Goal: Task Accomplishment & Management: Complete application form

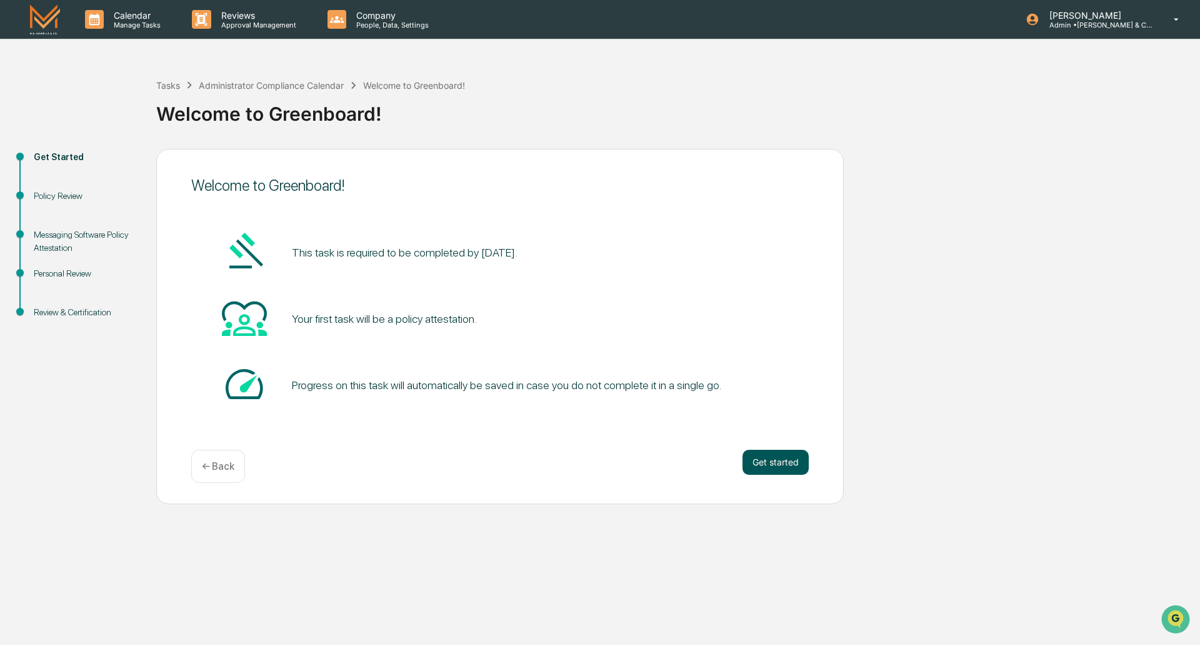
click at [776, 452] on button "Get started" at bounding box center [776, 461] width 66 height 25
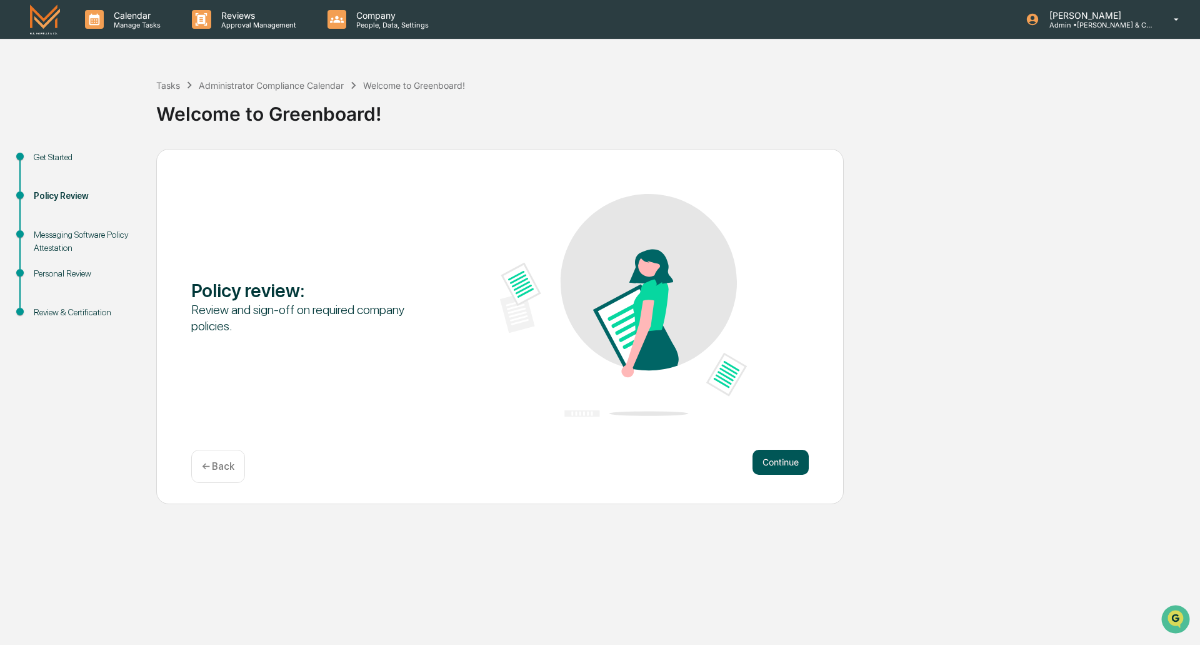
click at [776, 460] on button "Continue" at bounding box center [781, 461] width 56 height 25
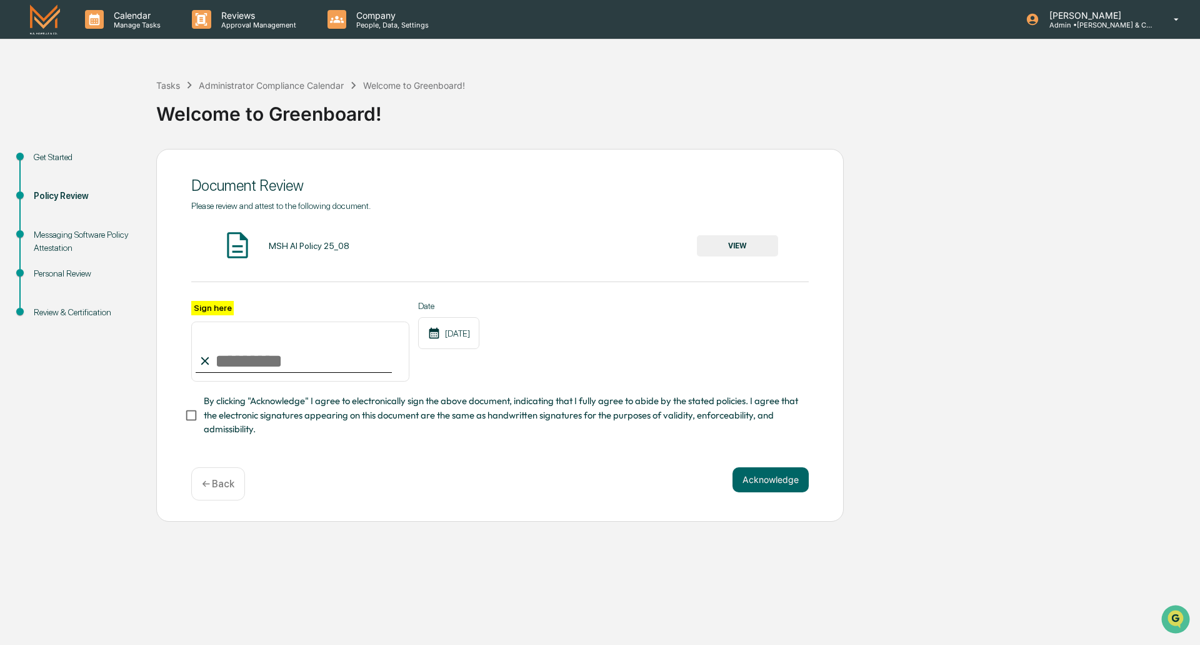
click at [746, 239] on button "VIEW" at bounding box center [737, 245] width 81 height 21
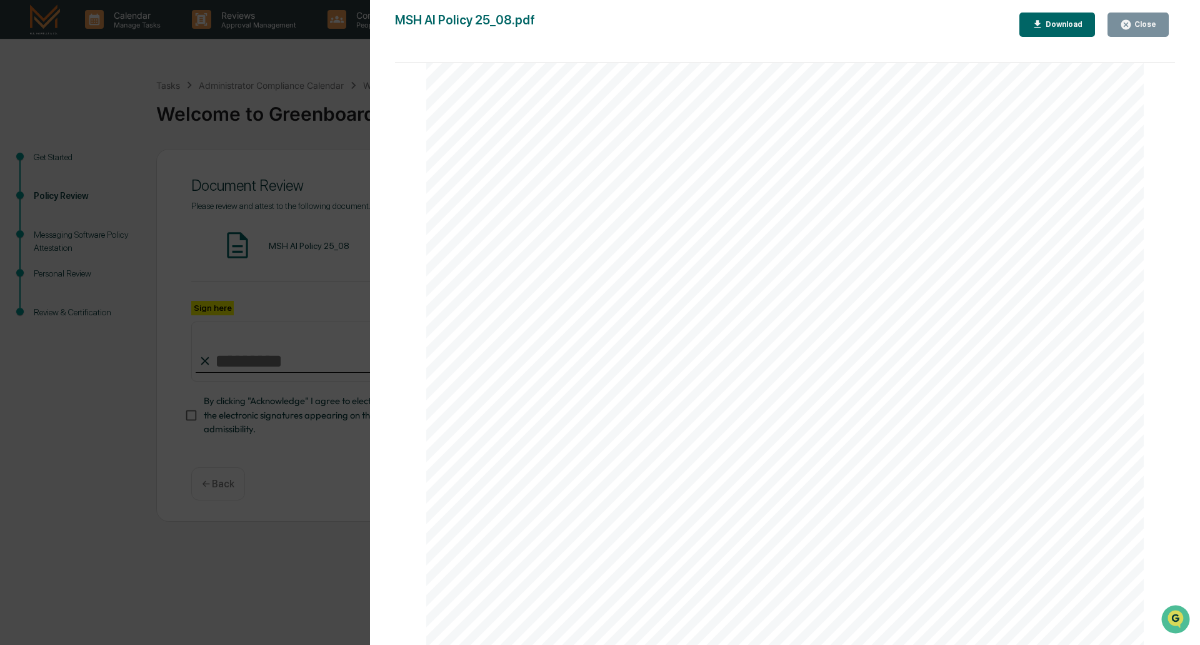
scroll to position [2315, 0]
click at [1149, 23] on div "Close" at bounding box center [1144, 24] width 24 height 9
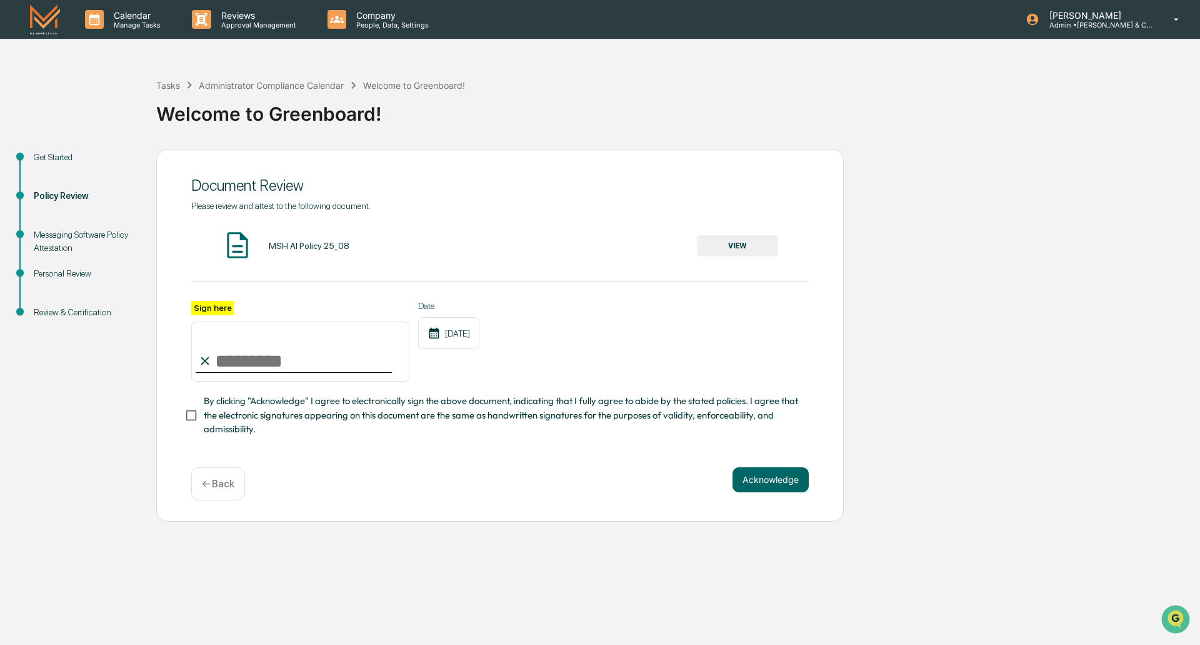
click at [258, 350] on input "Sign here" at bounding box center [300, 351] width 218 height 60
type input "**********"
click at [778, 479] on button "Acknowledge" at bounding box center [771, 479] width 76 height 25
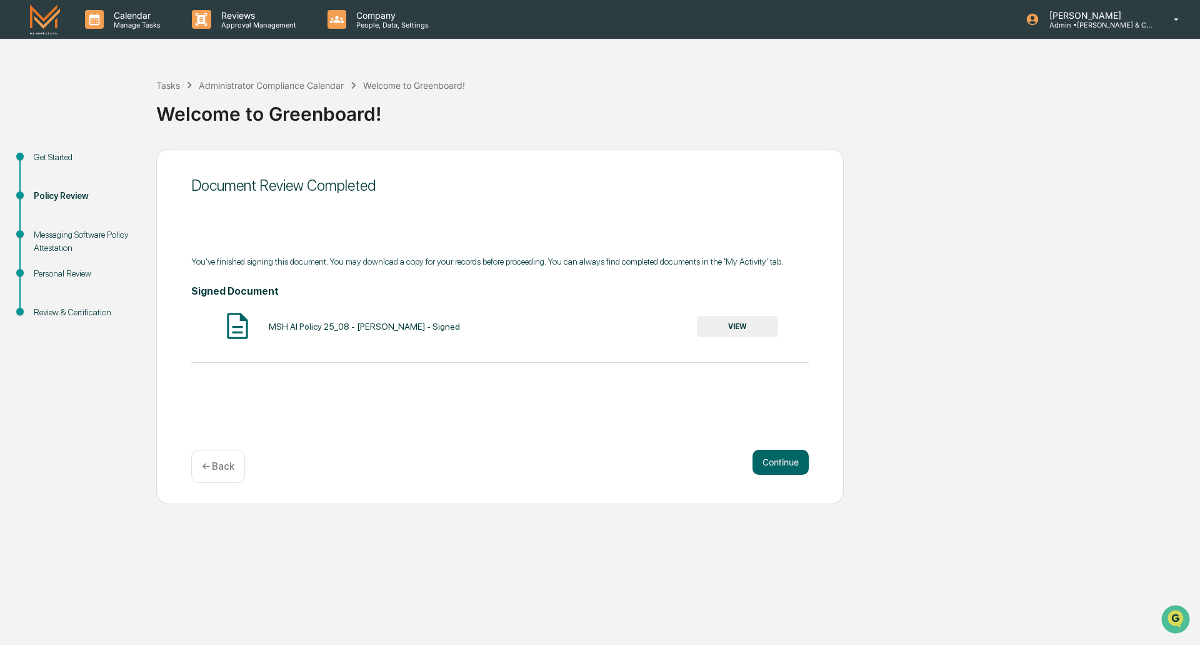
click at [755, 326] on button "VIEW" at bounding box center [737, 326] width 81 height 21
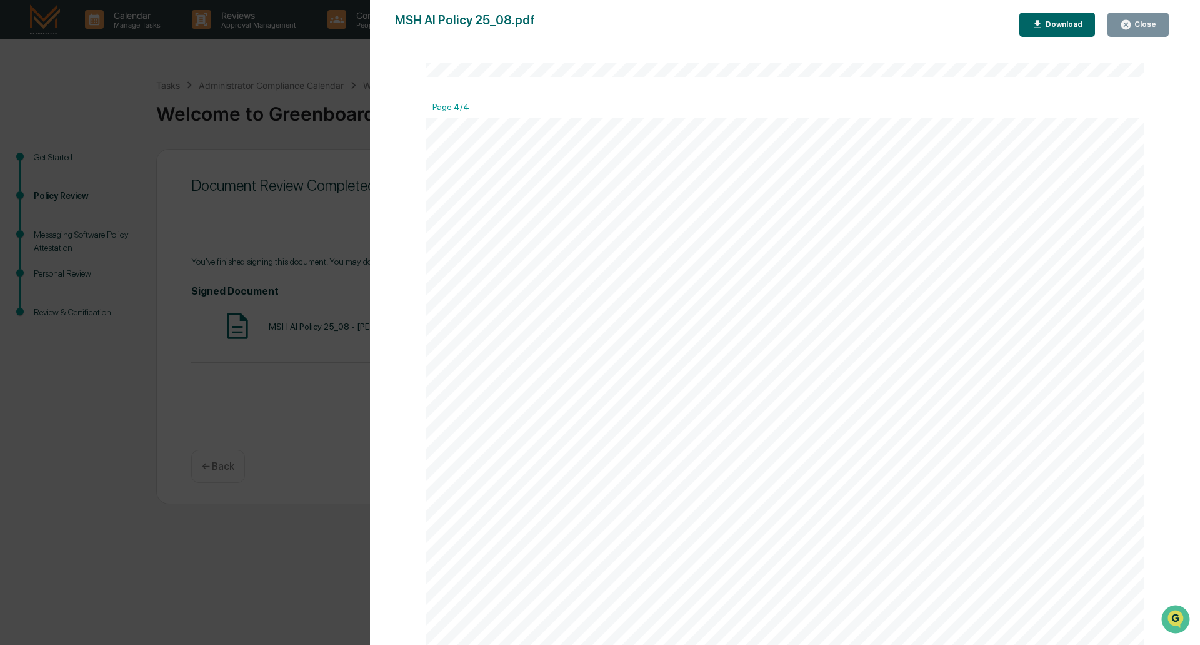
scroll to position [2878, 0]
click at [1132, 30] on icon "button" at bounding box center [1126, 25] width 12 height 12
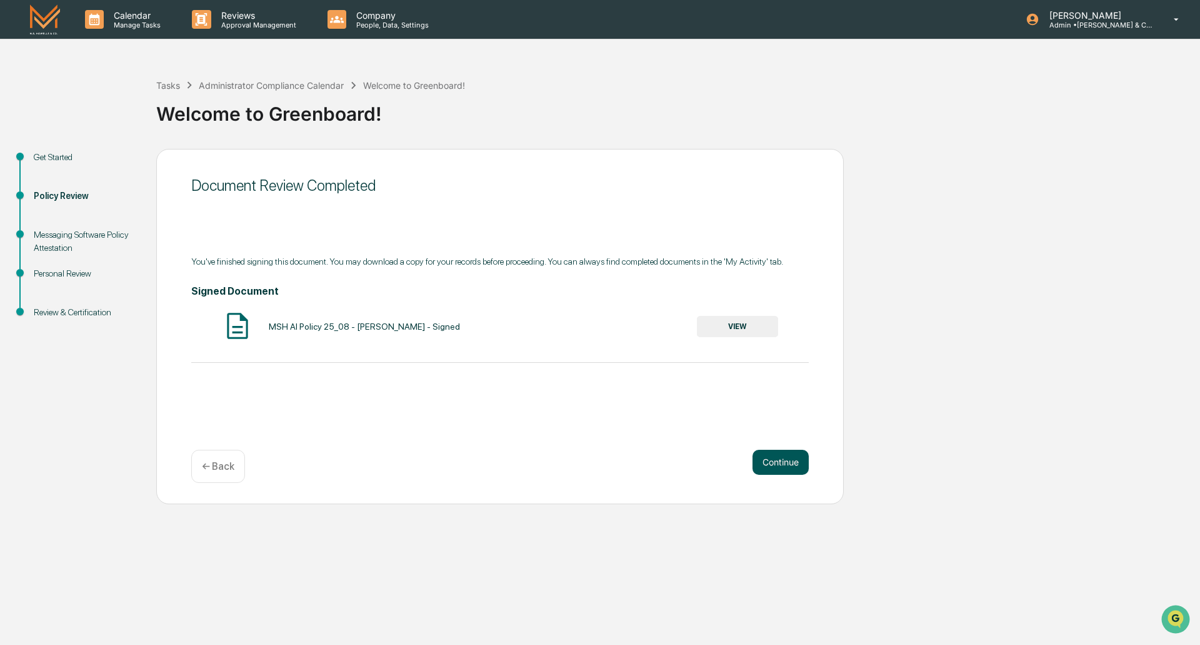
click at [776, 454] on button "Continue" at bounding box center [781, 461] width 56 height 25
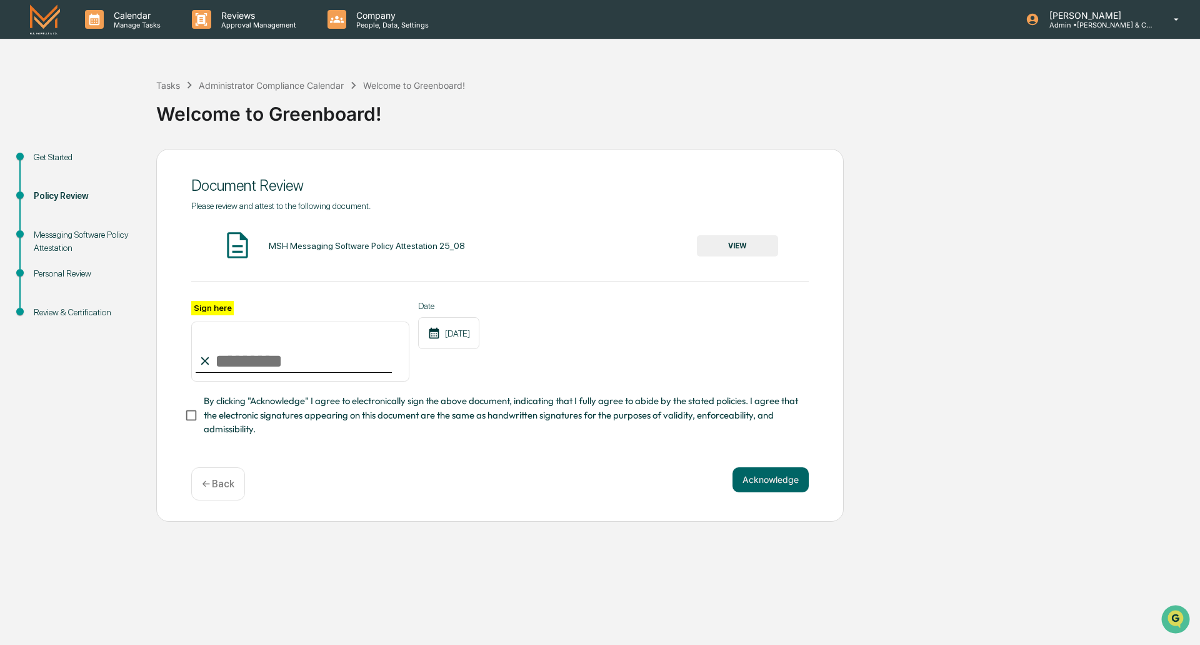
click at [731, 247] on button "VIEW" at bounding box center [737, 245] width 81 height 21
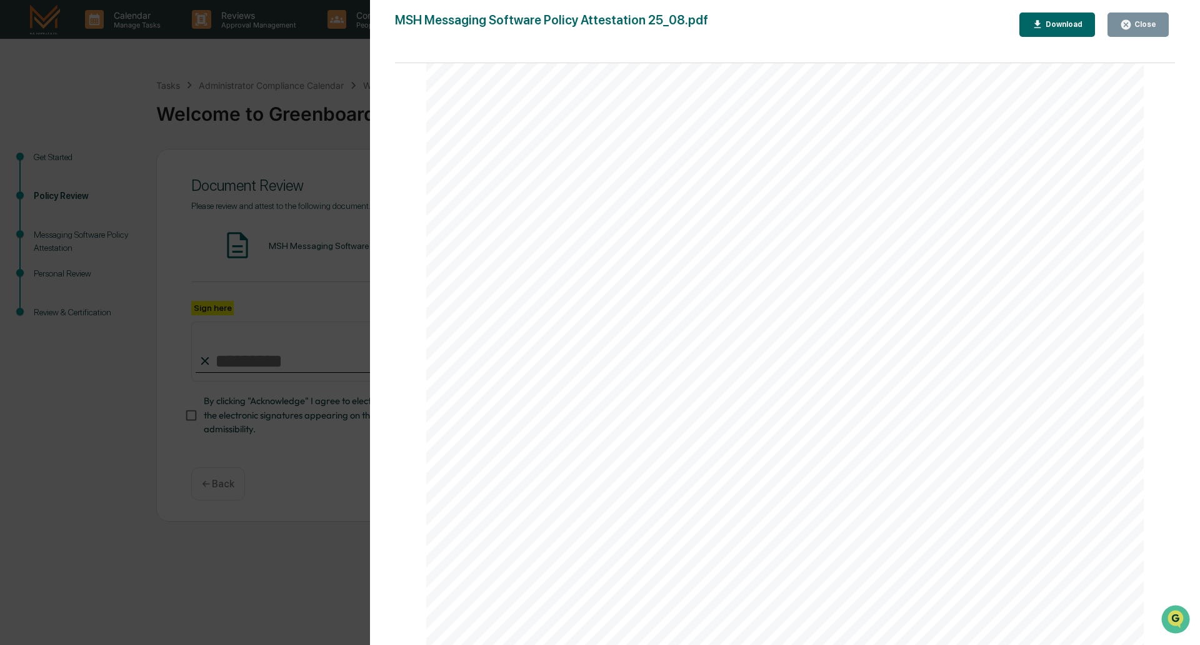
scroll to position [2315, 0]
drag, startPoint x: 1153, startPoint y: 26, endPoint x: 1120, endPoint y: 55, distance: 44.3
click at [1153, 25] on div "Close" at bounding box center [1144, 24] width 24 height 9
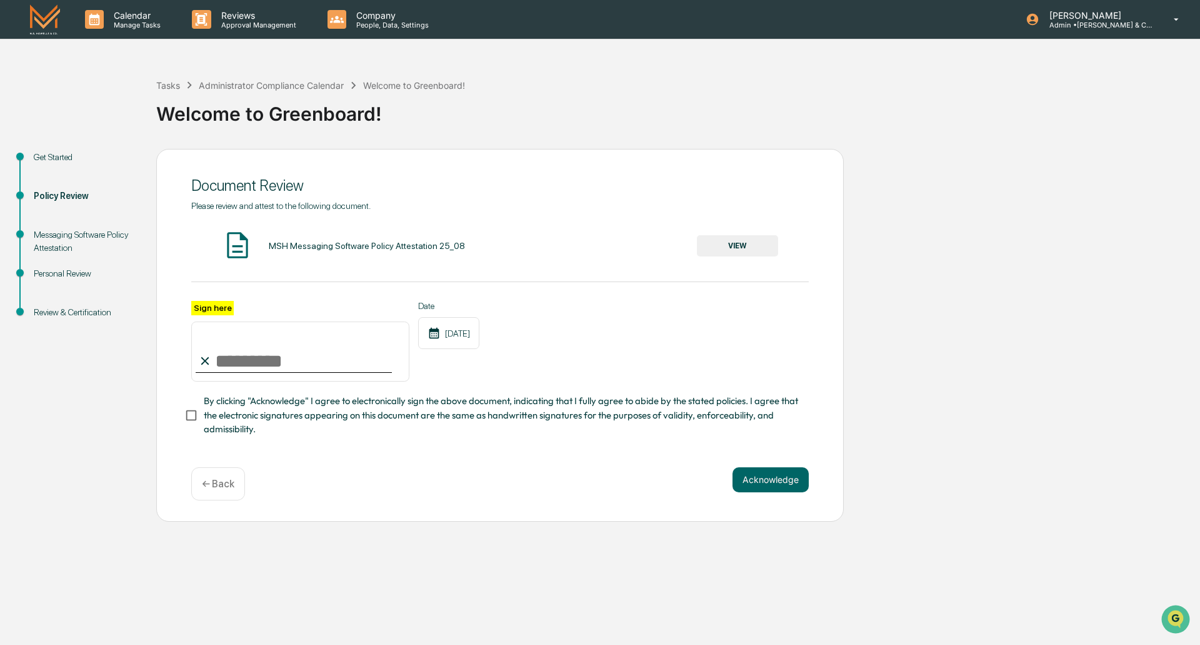
click at [343, 374] on input "Sign here" at bounding box center [300, 351] width 218 height 60
type input "**********"
click at [771, 488] on button "Acknowledge" at bounding box center [771, 479] width 76 height 25
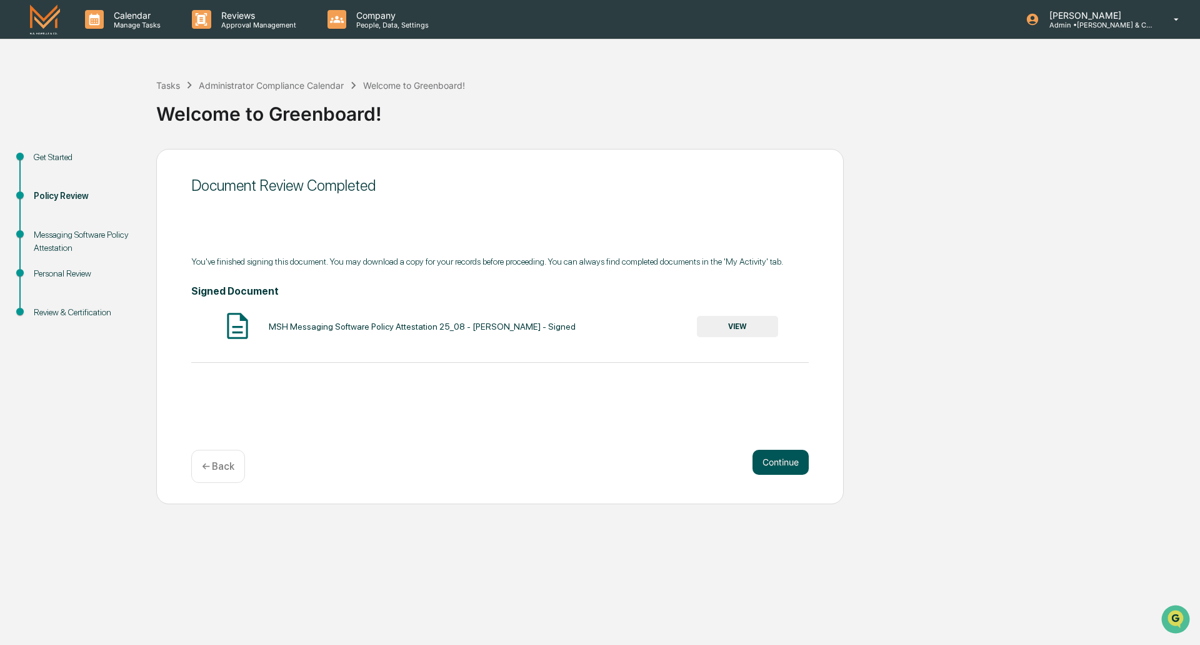
click at [780, 459] on button "Continue" at bounding box center [781, 461] width 56 height 25
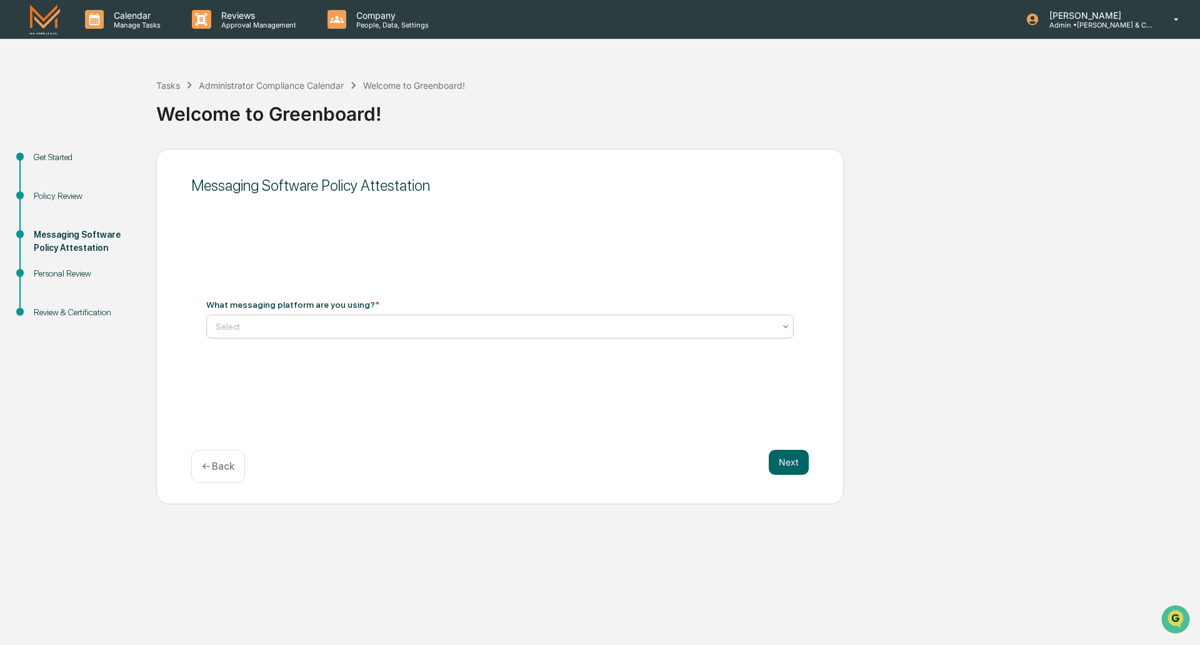
click at [399, 327] on div at bounding box center [495, 326] width 559 height 13
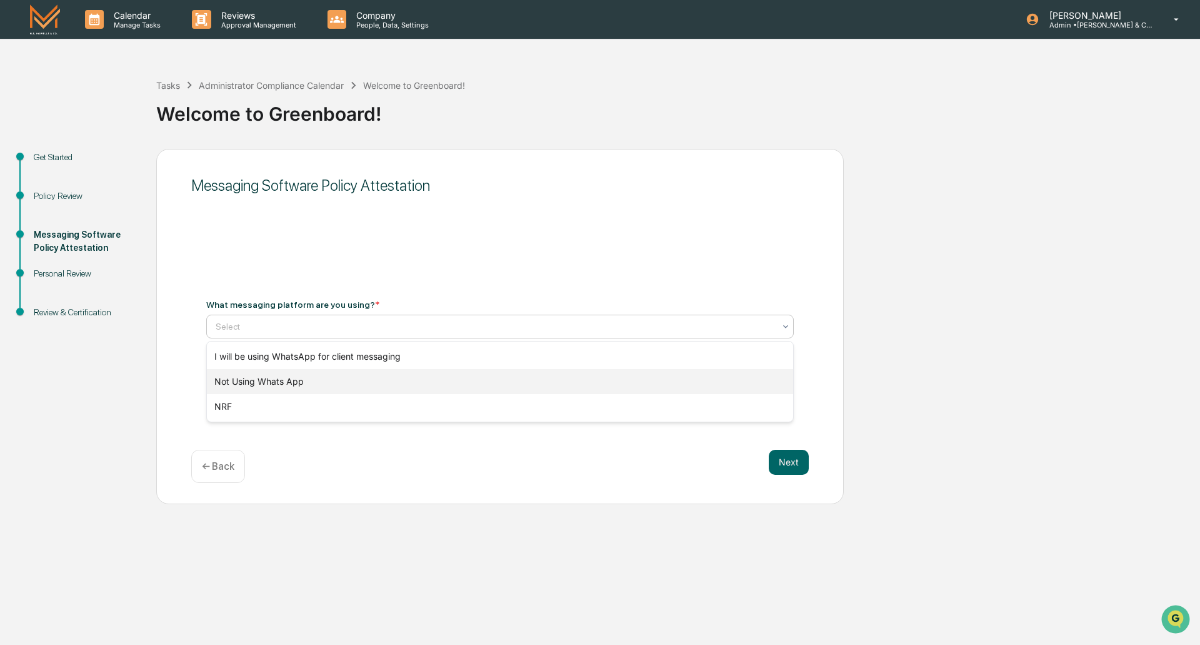
click at [276, 379] on div "Not Using Whats App" at bounding box center [500, 381] width 586 height 25
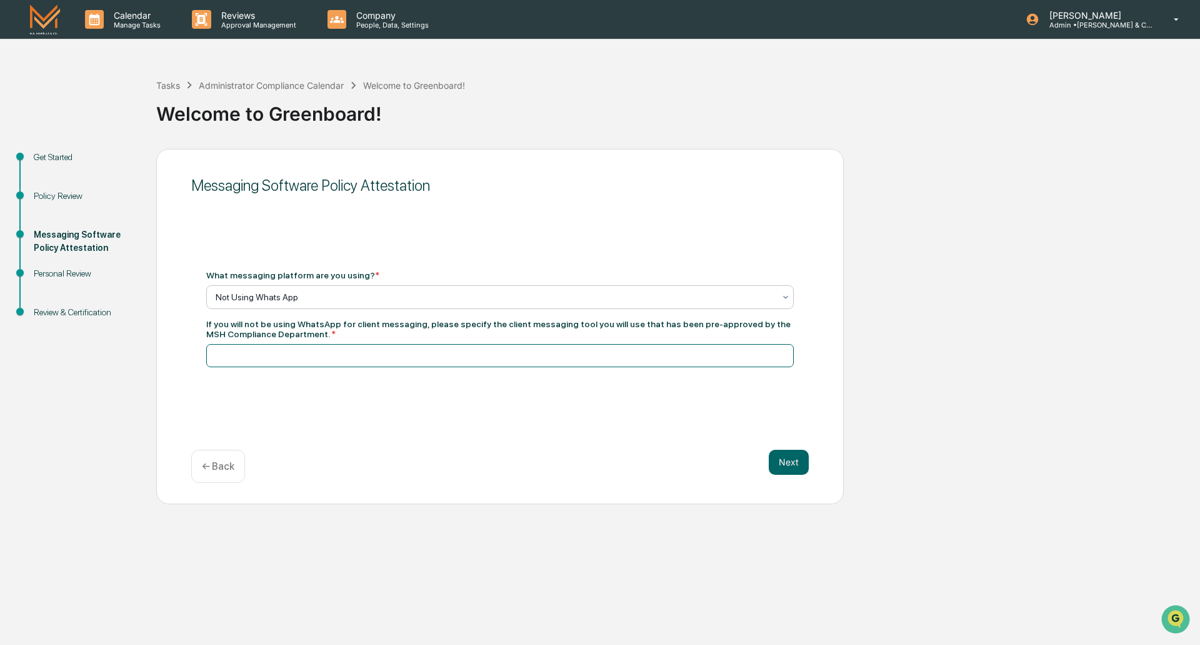
click at [309, 354] on input at bounding box center [500, 355] width 588 height 23
paste input "**********"
type input "**********"
click at [785, 463] on button "Next" at bounding box center [789, 461] width 40 height 25
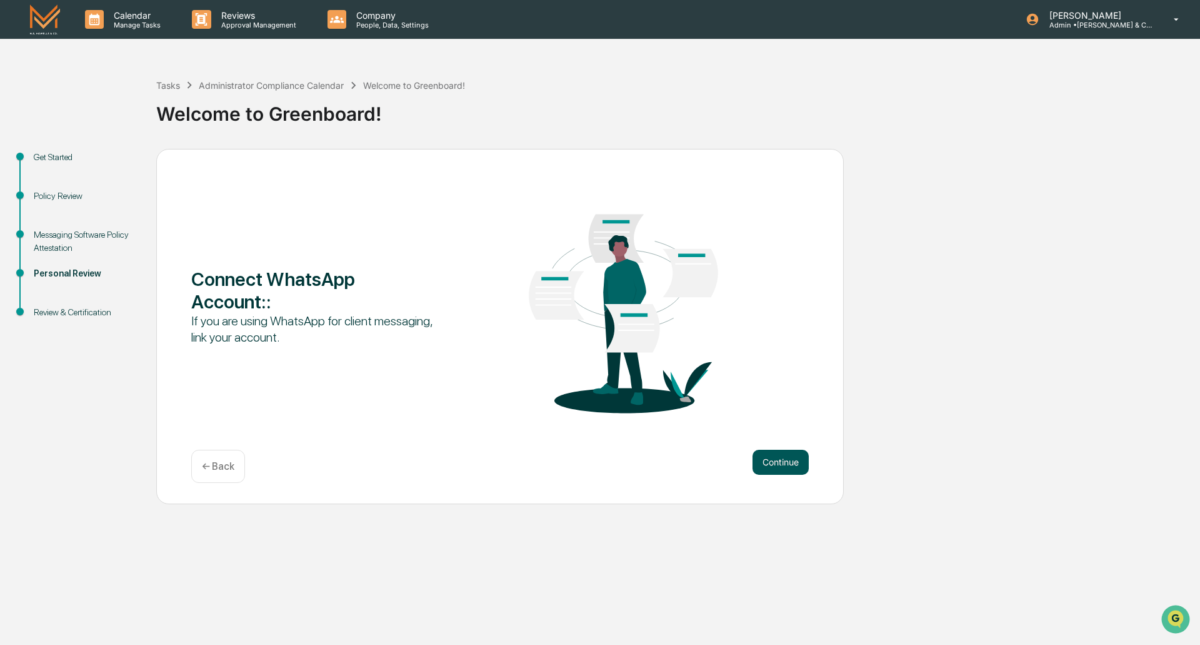
click at [787, 465] on button "Continue" at bounding box center [781, 461] width 56 height 25
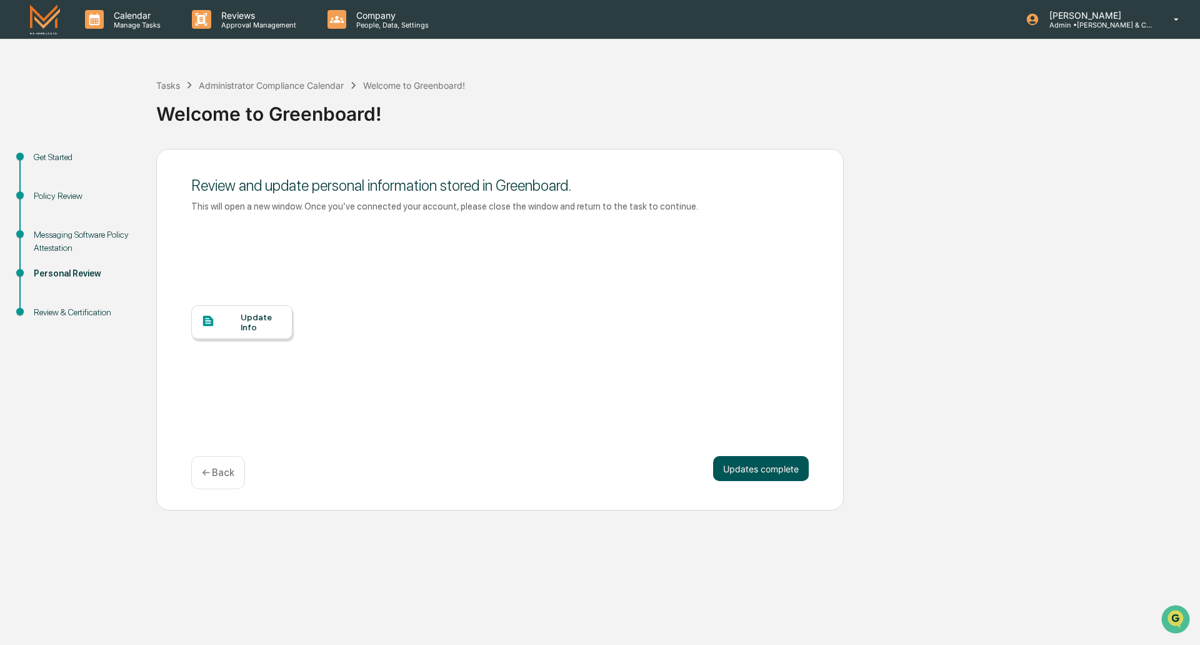
click at [753, 464] on button "Updates complete" at bounding box center [761, 468] width 96 height 25
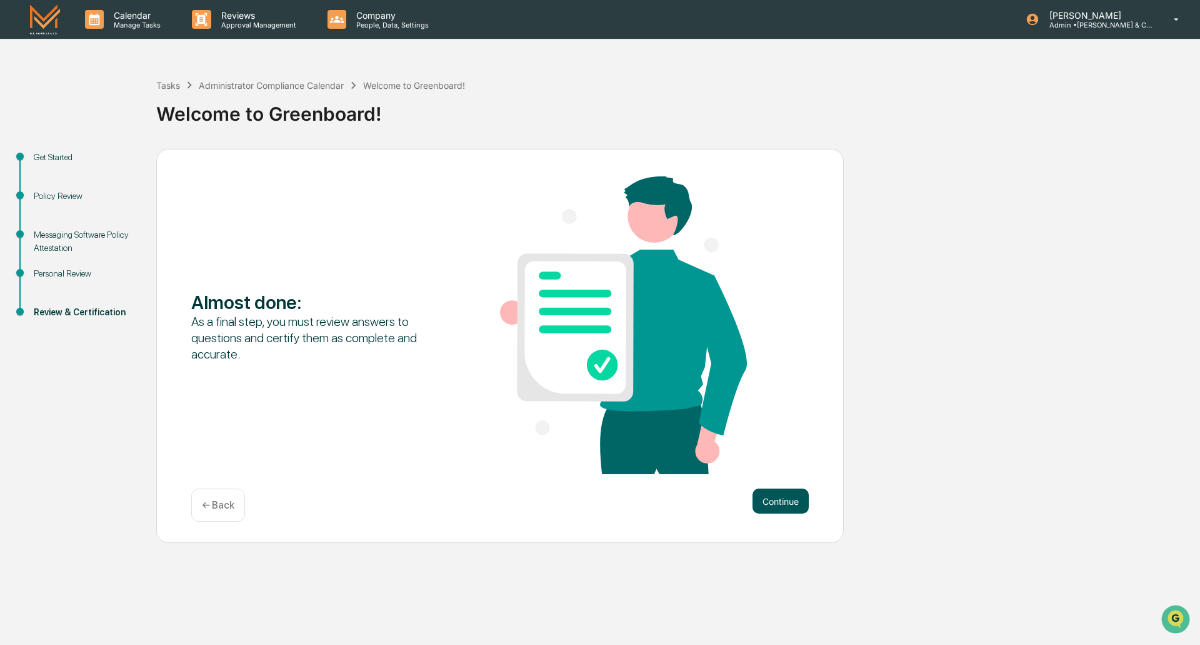
click at [778, 496] on button "Continue" at bounding box center [781, 500] width 56 height 25
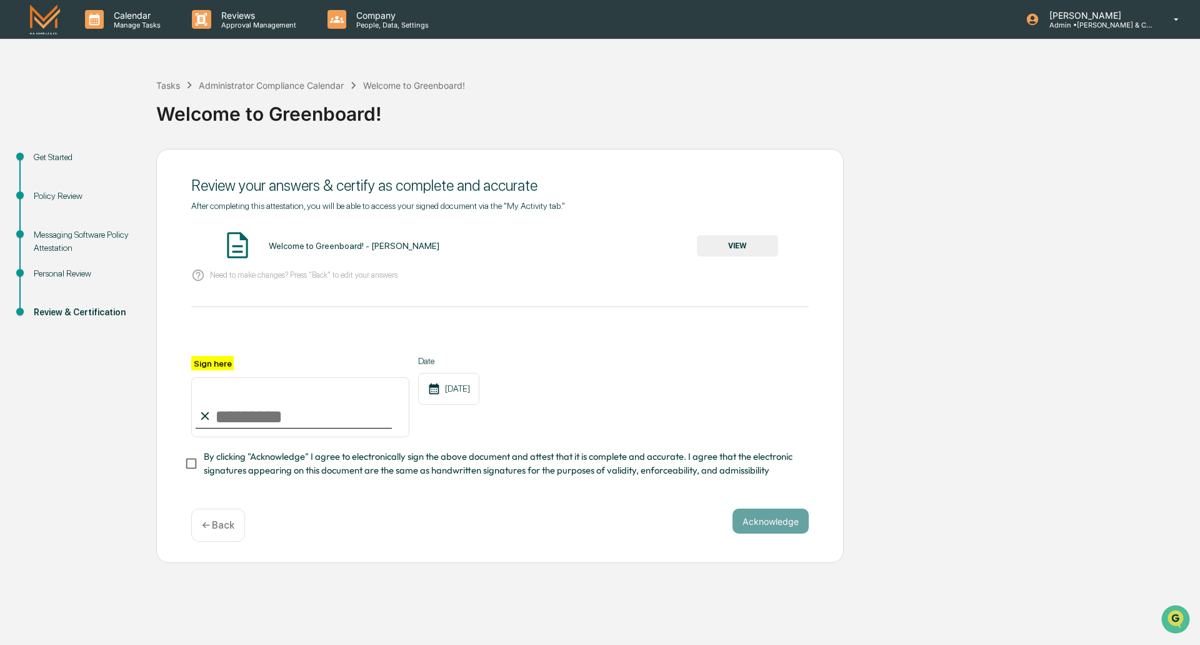
click at [731, 244] on button "VIEW" at bounding box center [737, 245] width 81 height 21
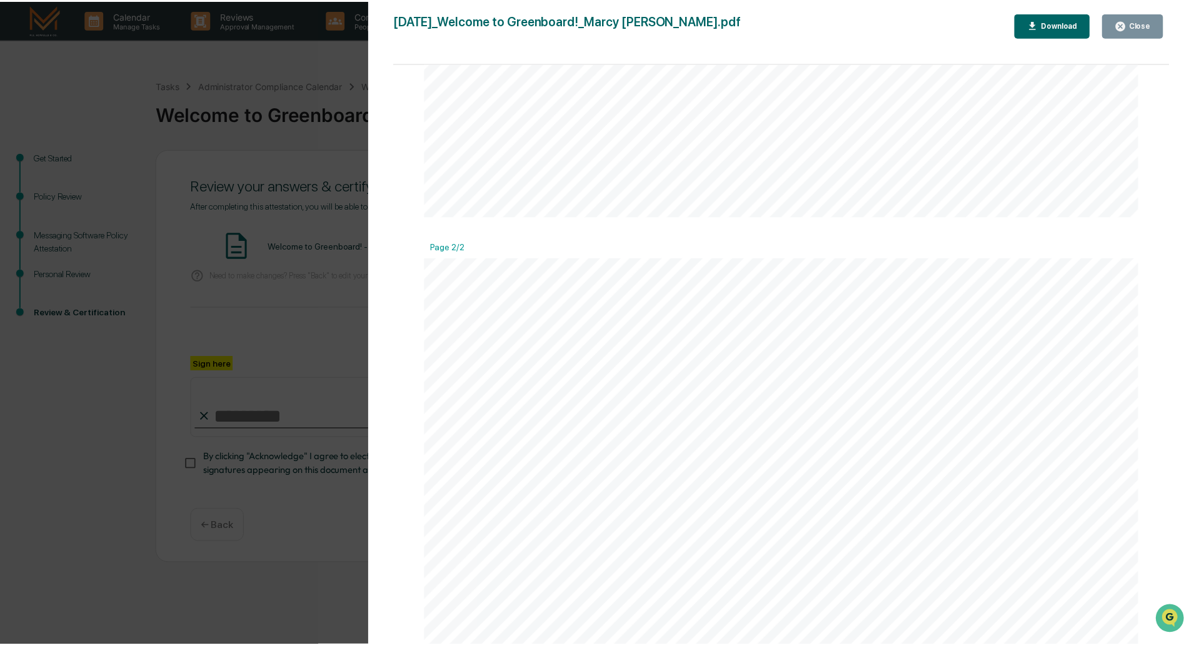
scroll to position [768, 0]
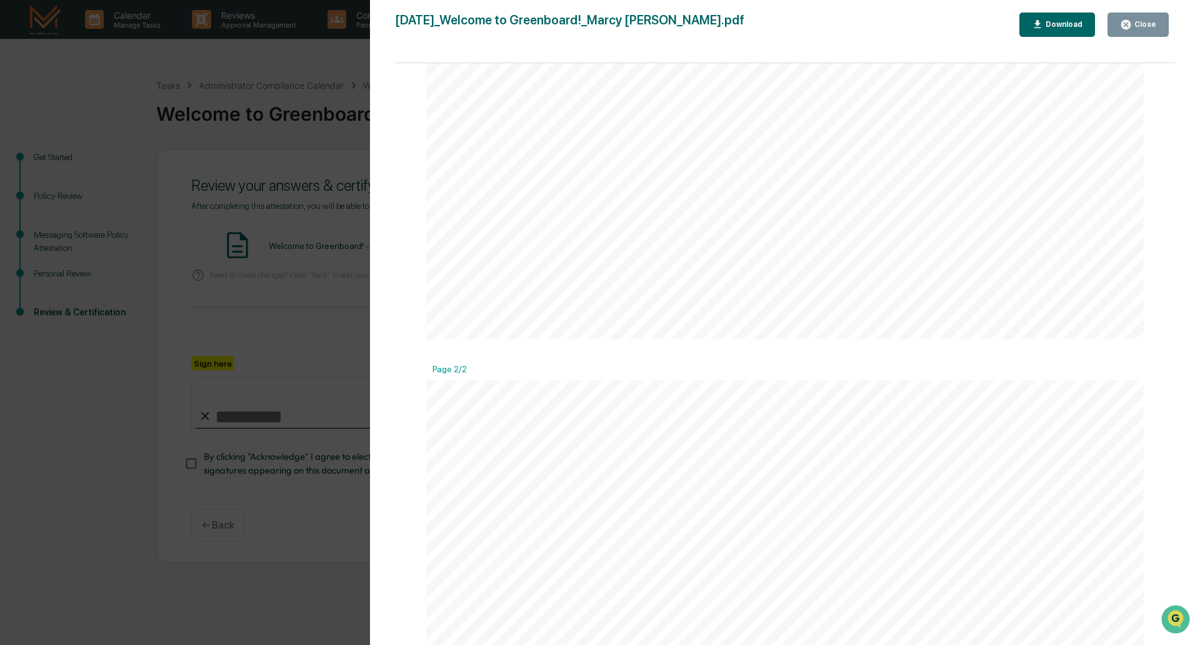
click at [1140, 33] on button "Close" at bounding box center [1138, 25] width 61 height 24
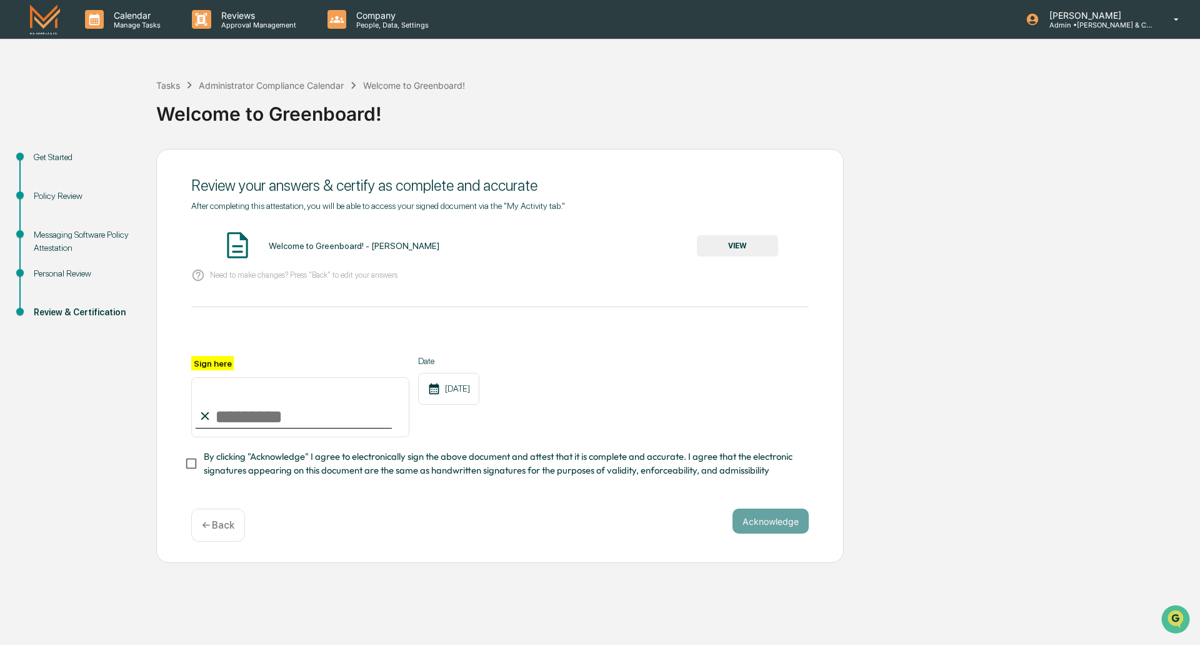
click at [279, 410] on input "Sign here" at bounding box center [300, 407] width 218 height 60
type input "**********"
click at [764, 525] on button "Acknowledge" at bounding box center [771, 520] width 76 height 25
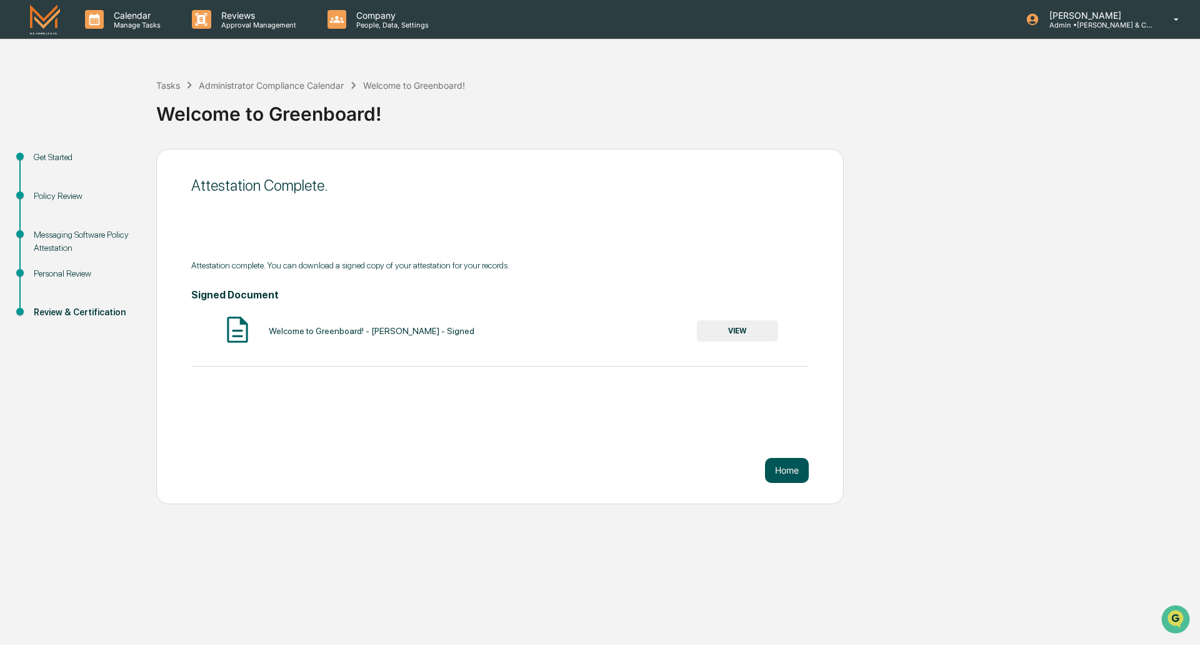
click at [790, 471] on button "Home" at bounding box center [787, 470] width 44 height 25
